Goal: Transaction & Acquisition: Purchase product/service

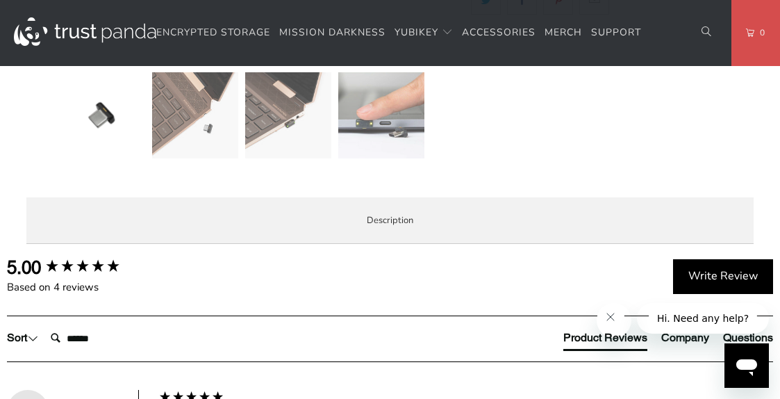
scroll to position [511, 0]
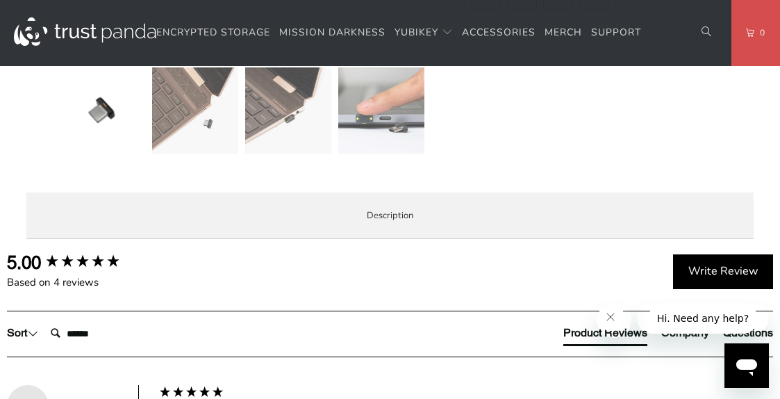
click at [97, 144] on img at bounding box center [102, 110] width 86 height 86
click at [270, 142] on img at bounding box center [288, 110] width 86 height 86
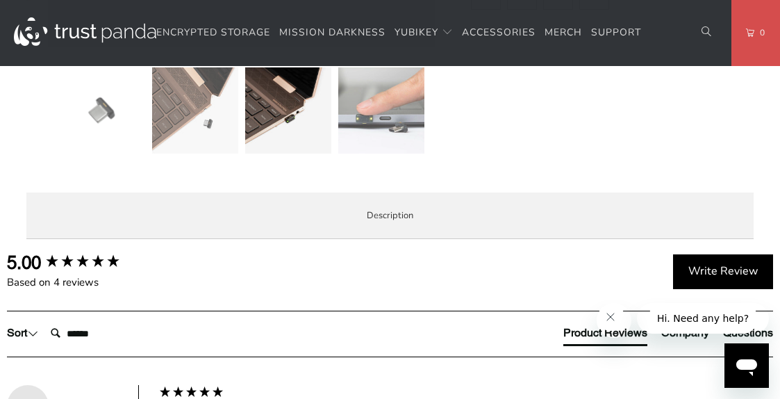
drag, startPoint x: 784, startPoint y: 119, endPoint x: 393, endPoint y: 297, distance: 430.0
click at [393, 297] on div at bounding box center [390, 180] width 780 height 1170
click at [365, 143] on img at bounding box center [381, 110] width 86 height 86
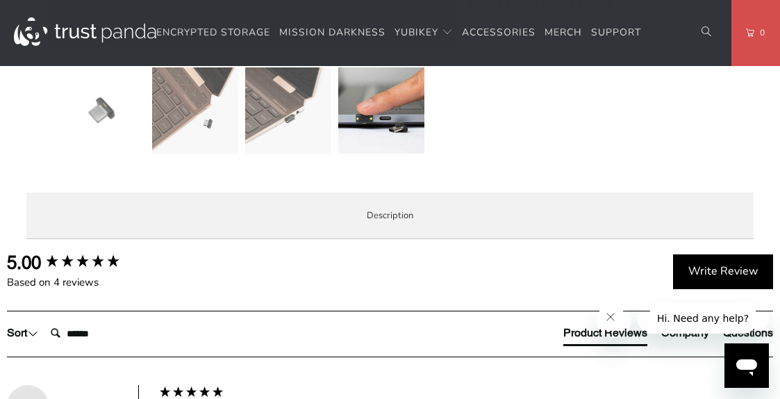
click at [97, 147] on img at bounding box center [102, 110] width 86 height 86
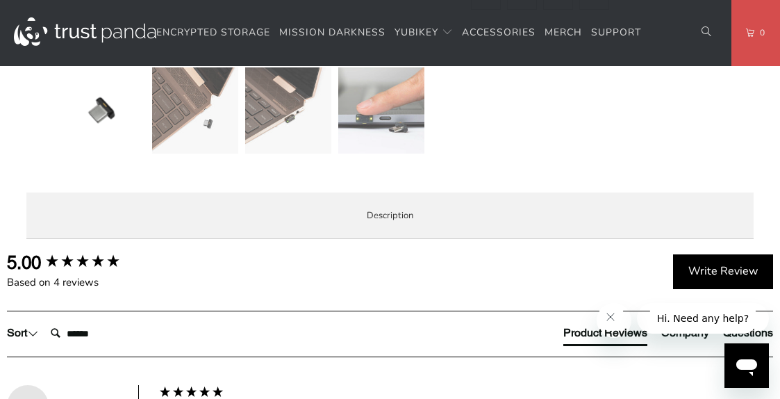
click at [98, 145] on img at bounding box center [102, 110] width 86 height 86
drag, startPoint x: 606, startPoint y: 8, endPoint x: 561, endPoint y: 23, distance: 47.5
drag, startPoint x: 561, startPoint y: 23, endPoint x: 502, endPoint y: 11, distance: 60.2
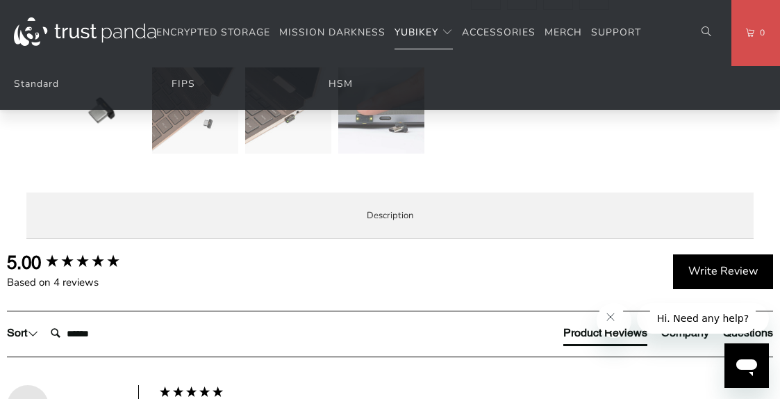
drag, startPoint x: 502, startPoint y: 11, endPoint x: 488, endPoint y: 14, distance: 13.5
click at [454, 141] on div at bounding box center [274, 113] width 431 height 93
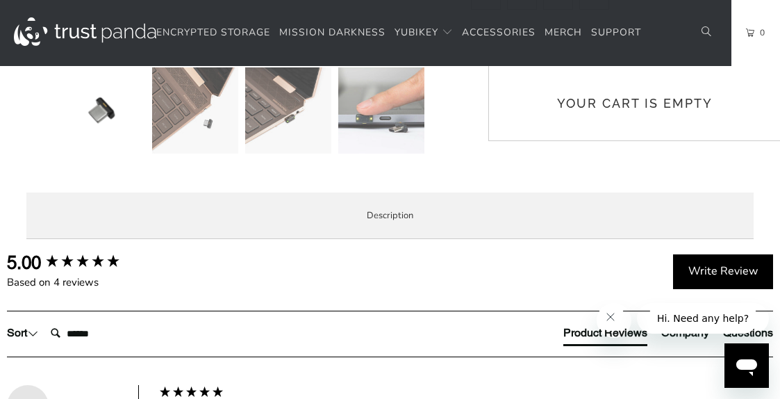
click at [758, 30] on span "0" at bounding box center [760, 32] width 11 height 15
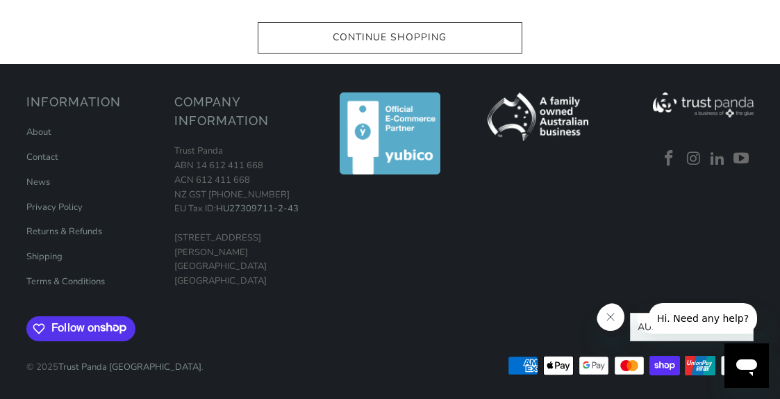
scroll to position [304, 0]
click at [381, 92] on img at bounding box center [390, 132] width 101 height 81
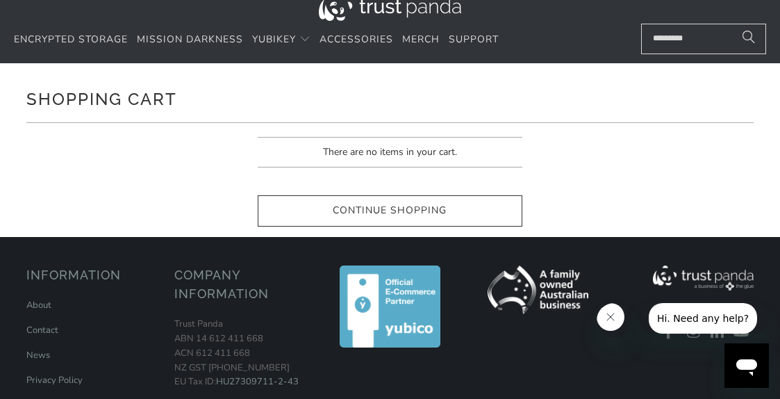
scroll to position [40, 0]
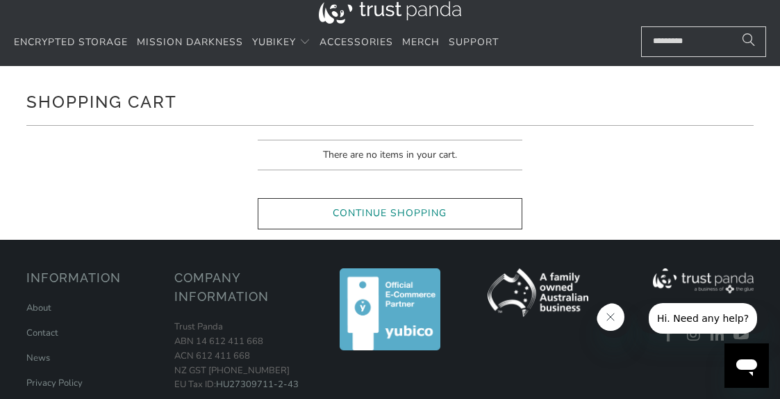
drag, startPoint x: 782, startPoint y: 192, endPoint x: 389, endPoint y: 242, distance: 395.8
click at [389, 242] on body "Encrypted Storage Mission Darkness YubiKey Standard FIPS HSM Merch" at bounding box center [390, 267] width 780 height 614
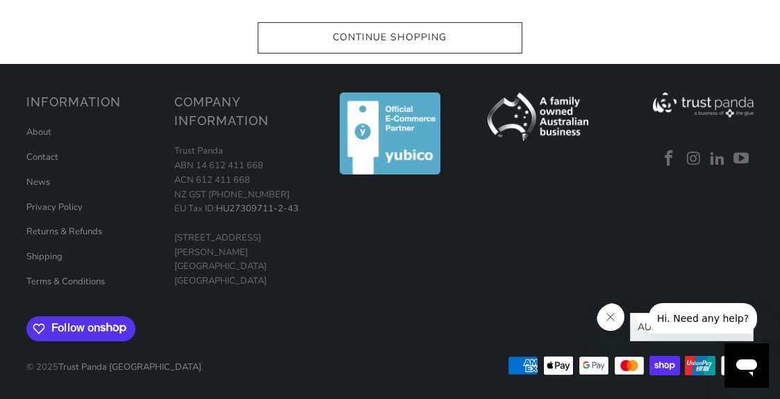
click at [691, 315] on span "Hi. Need any help?" at bounding box center [703, 318] width 92 height 11
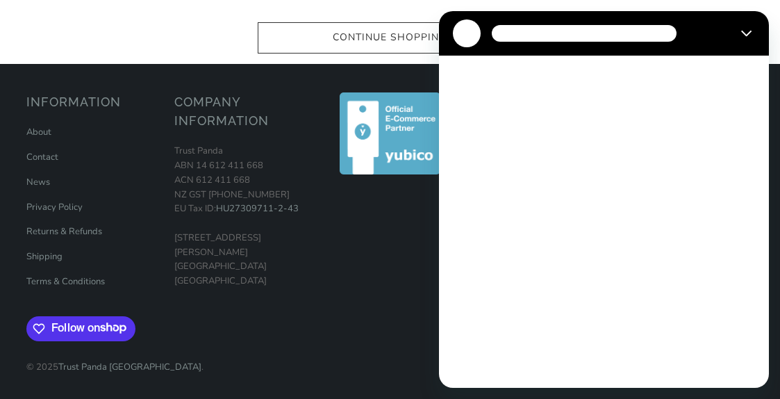
scroll to position [0, 0]
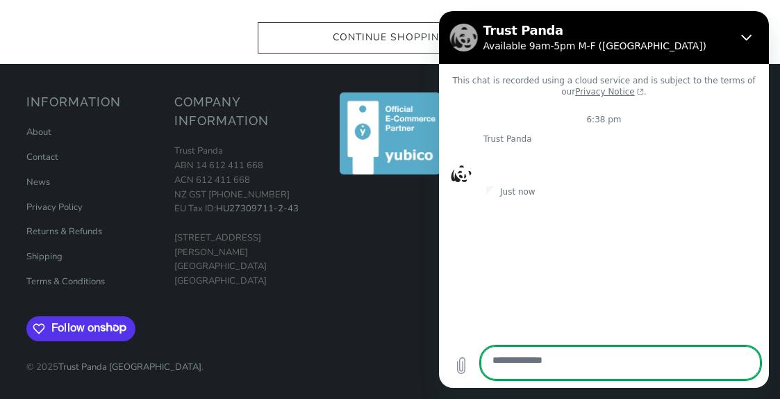
type textarea "*"
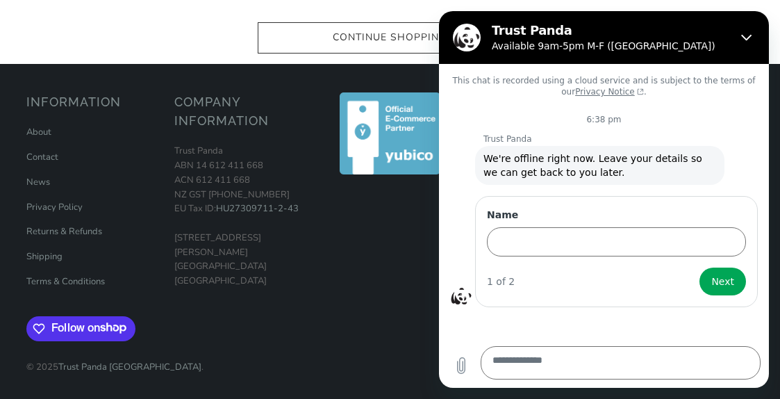
click at [355, 179] on div at bounding box center [390, 195] width 134 height 207
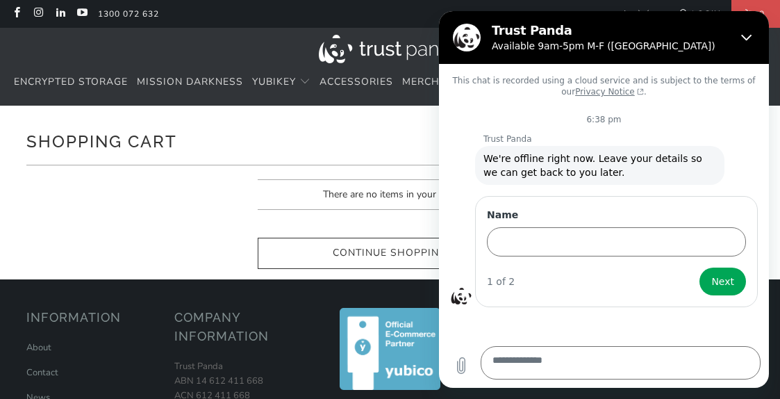
click at [369, 99] on ul "Encrypted Storage Mission Darkness YubiKey Standard FIPS HSM Accessories [GEOGR…" at bounding box center [256, 82] width 485 height 33
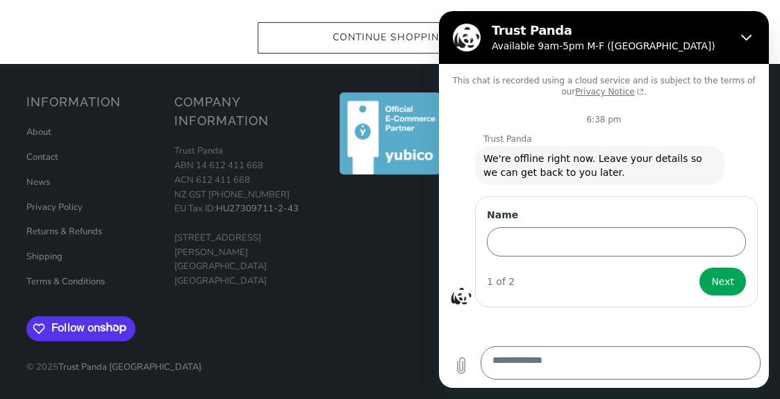
scroll to position [304, 0]
click at [290, 79] on div "Information About Contact News Privacy Policy Returns & Refunds" at bounding box center [389, 232] width 741 height 306
click at [297, 92] on div "Company Information Trust Panda ABN 14 612 411 668 ACN 612 411 668 NZ GST 126-3…" at bounding box center [241, 190] width 134 height 196
drag, startPoint x: 776, startPoint y: 211, endPoint x: 775, endPoint y: 186, distance: 25.1
click at [775, 186] on footer "Information About Contact News Privacy Policy Returns & Refunds Shipping Trust …" at bounding box center [390, 231] width 780 height 335
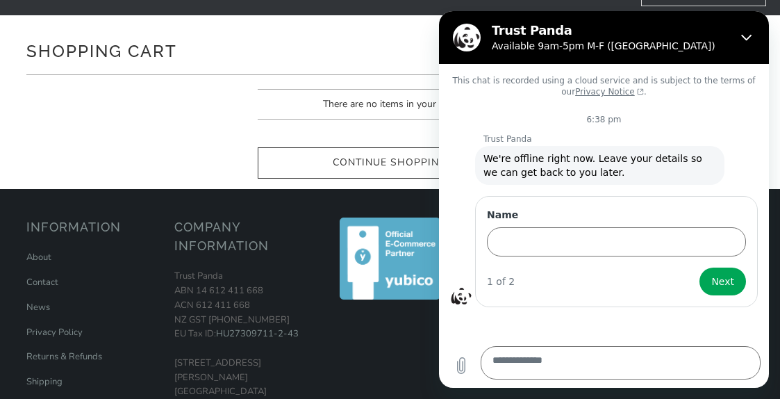
drag, startPoint x: 787, startPoint y: 183, endPoint x: 774, endPoint y: 72, distance: 112.6
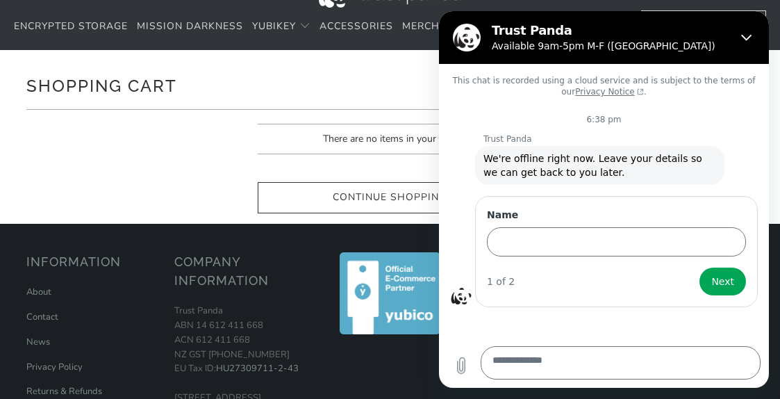
drag, startPoint x: 774, startPoint y: 72, endPoint x: 775, endPoint y: 51, distance: 20.2
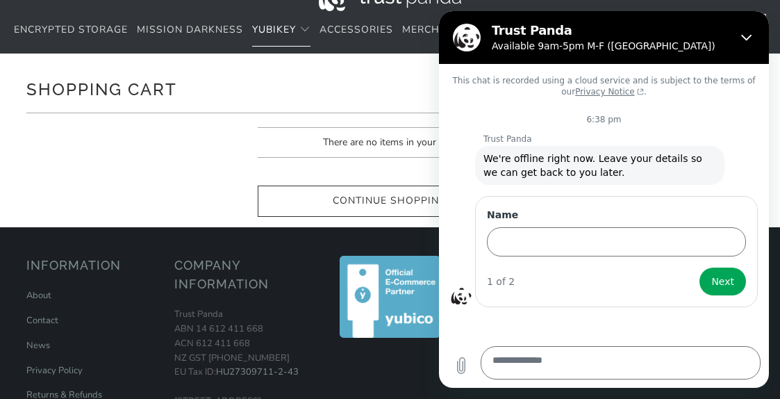
drag, startPoint x: 775, startPoint y: 51, endPoint x: 411, endPoint y: 25, distance: 364.4
click at [411, 25] on body "Encrypted Storage Mission Darkness YubiKey Standard FIPS HSM Merch" at bounding box center [390, 255] width 780 height 614
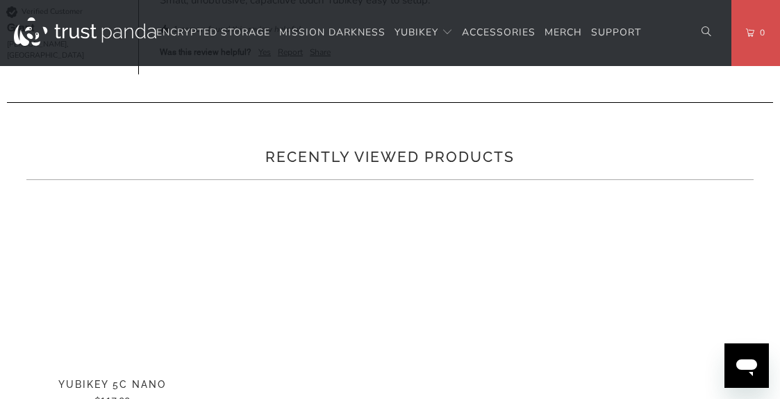
scroll to position [1190, 0]
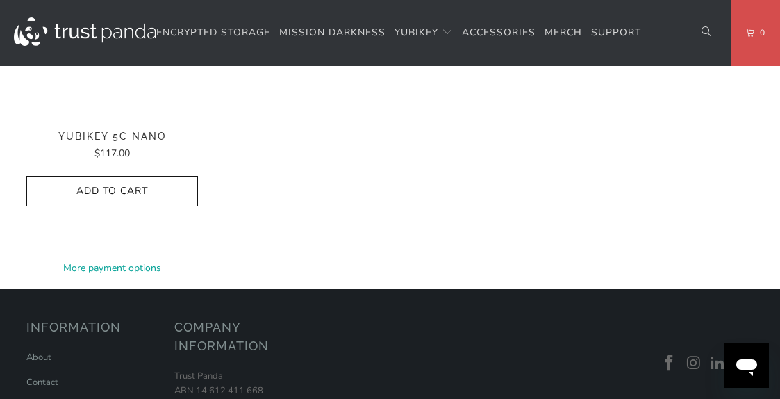
drag, startPoint x: 788, startPoint y: 142, endPoint x: 780, endPoint y: 223, distance: 81.0
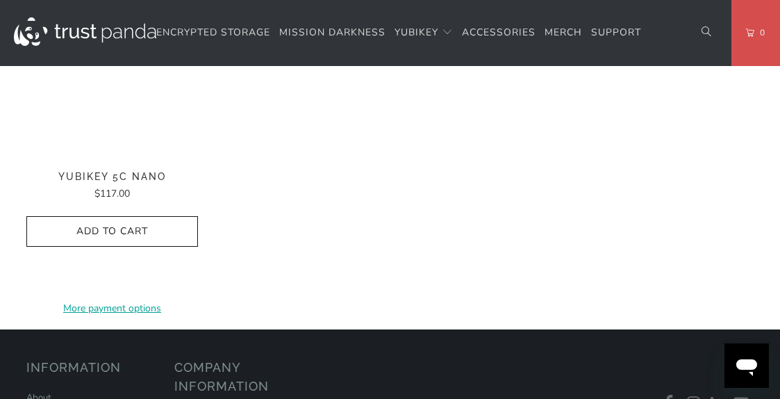
scroll to position [1130, 0]
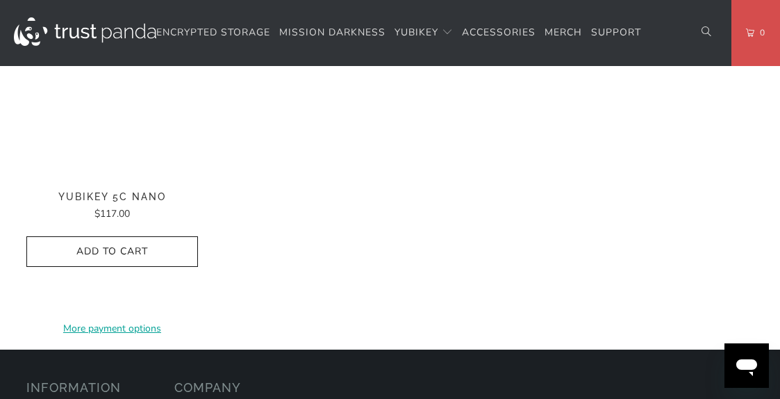
click at [298, 40] on ul "Encrypted Storage Mission Darkness YubiKey Standard FIPS HSM Accessories Merch" at bounding box center [398, 33] width 485 height 33
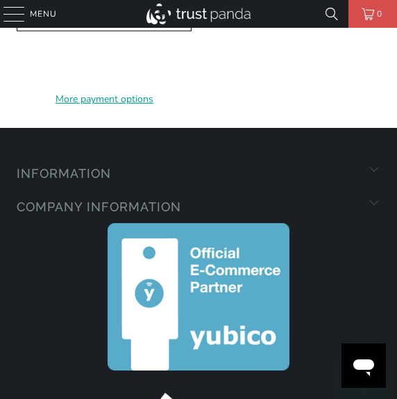
scroll to position [1836, 0]
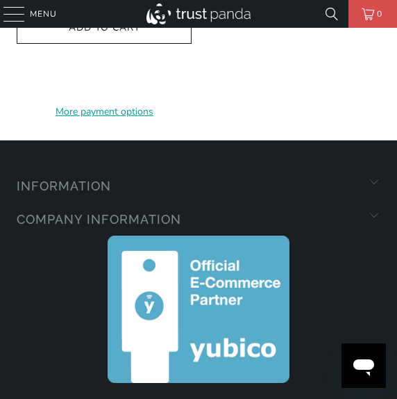
drag, startPoint x: 775, startPoint y: 208, endPoint x: 10, endPoint y: 10, distance: 790.4
click at [10, 10] on div at bounding box center [13, 14] width 21 height 28
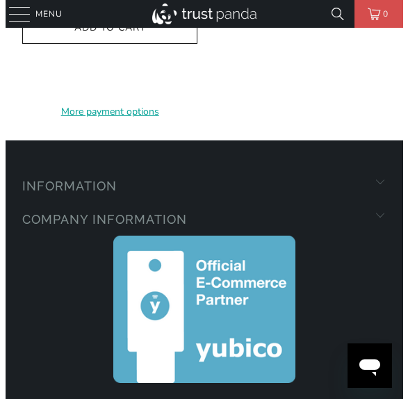
scroll to position [2274, 0]
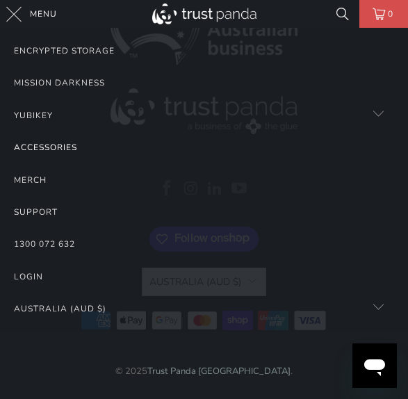
click at [58, 142] on link "Accessories" at bounding box center [204, 147] width 380 height 32
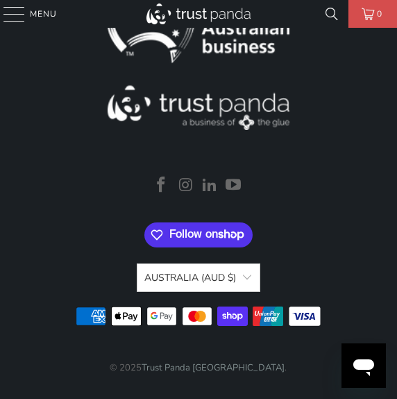
scroll to position [2879, 0]
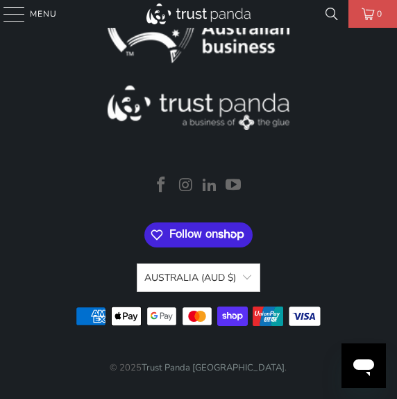
click at [206, 229] on span "Follow on Shop" at bounding box center [212, 235] width 84 height 13
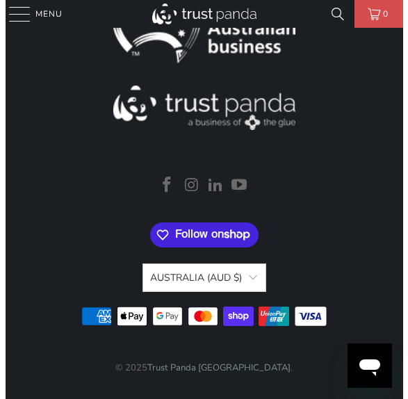
scroll to position [2912, 0]
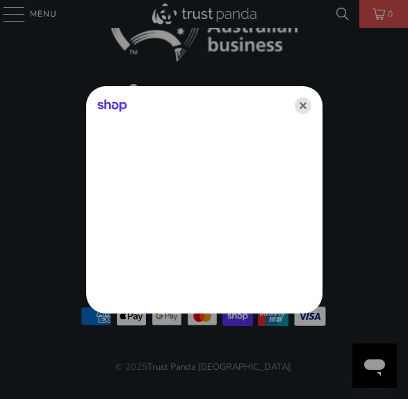
click at [304, 105] on icon "Close" at bounding box center [303, 105] width 17 height 17
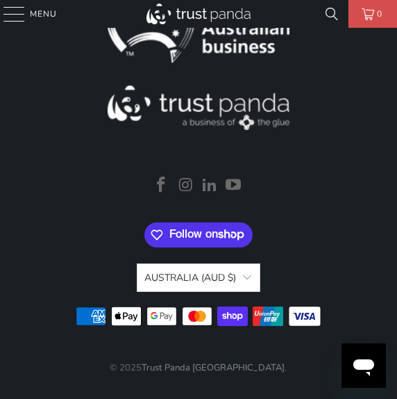
click at [14, 12] on div at bounding box center [13, 14] width 21 height 28
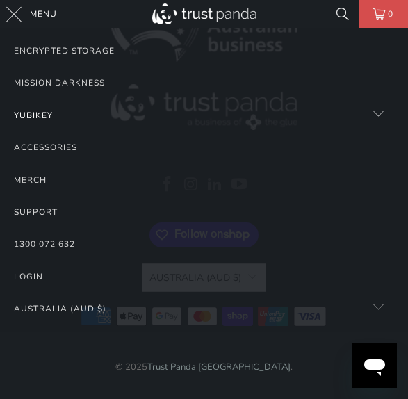
click at [49, 113] on div "YubiKey" at bounding box center [33, 115] width 39 height 15
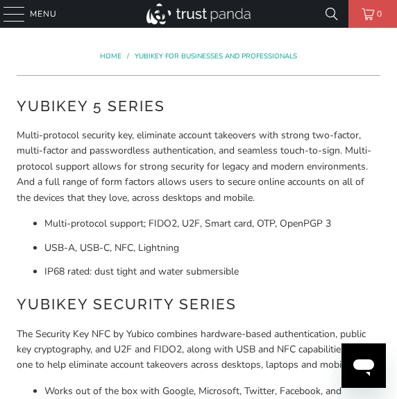
click at [18, 13] on div at bounding box center [13, 14] width 21 height 28
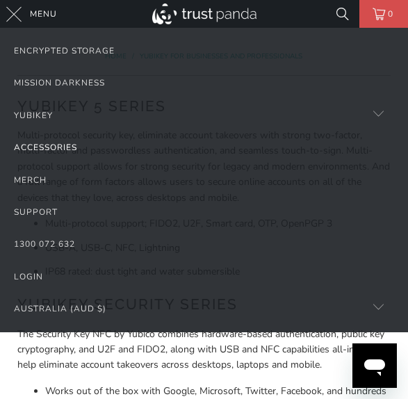
click at [82, 142] on link "Accessories" at bounding box center [204, 147] width 380 height 32
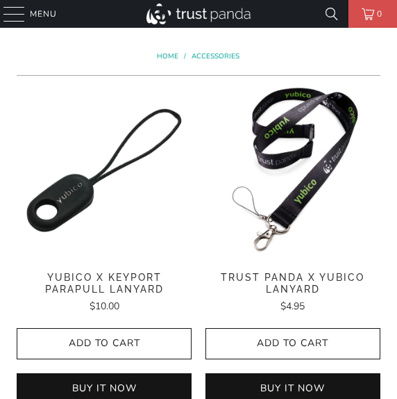
click at [64, 198] on img at bounding box center [104, 170] width 175 height 175
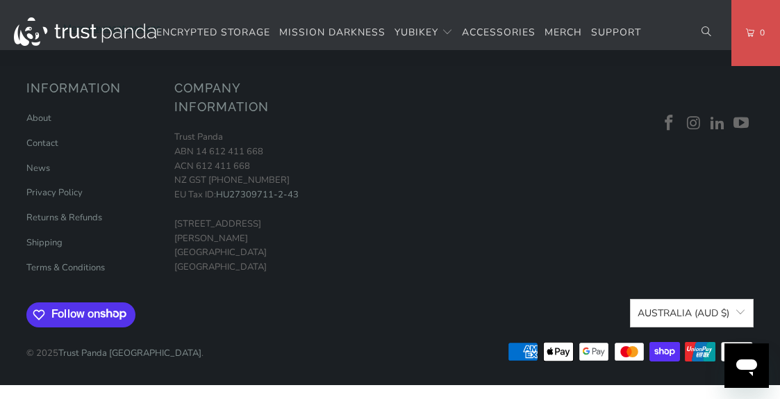
scroll to position [1811, 0]
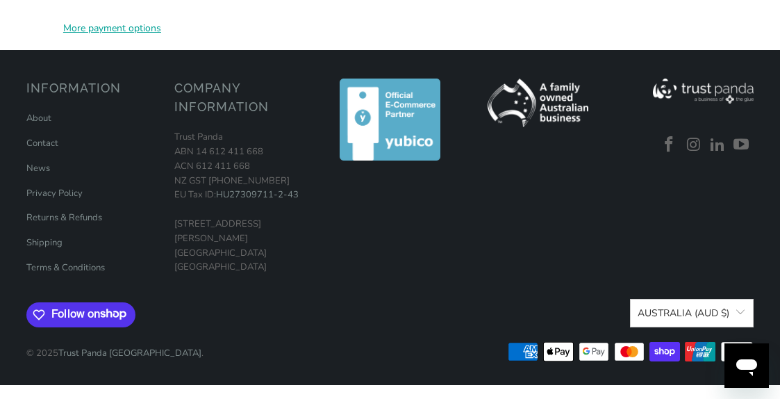
scroll to position [2471, 0]
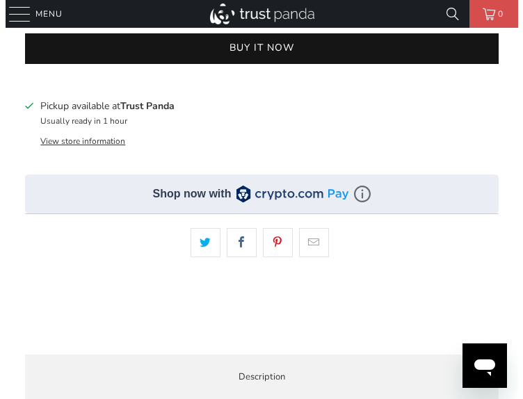
scroll to position [846, 0]
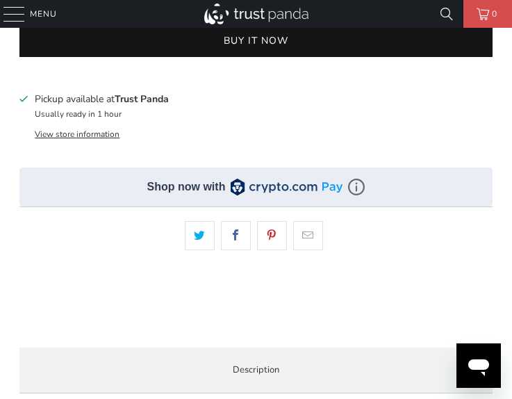
click at [120, 140] on button "View store information" at bounding box center [77, 134] width 85 height 11
